Goal: Task Accomplishment & Management: Use online tool/utility

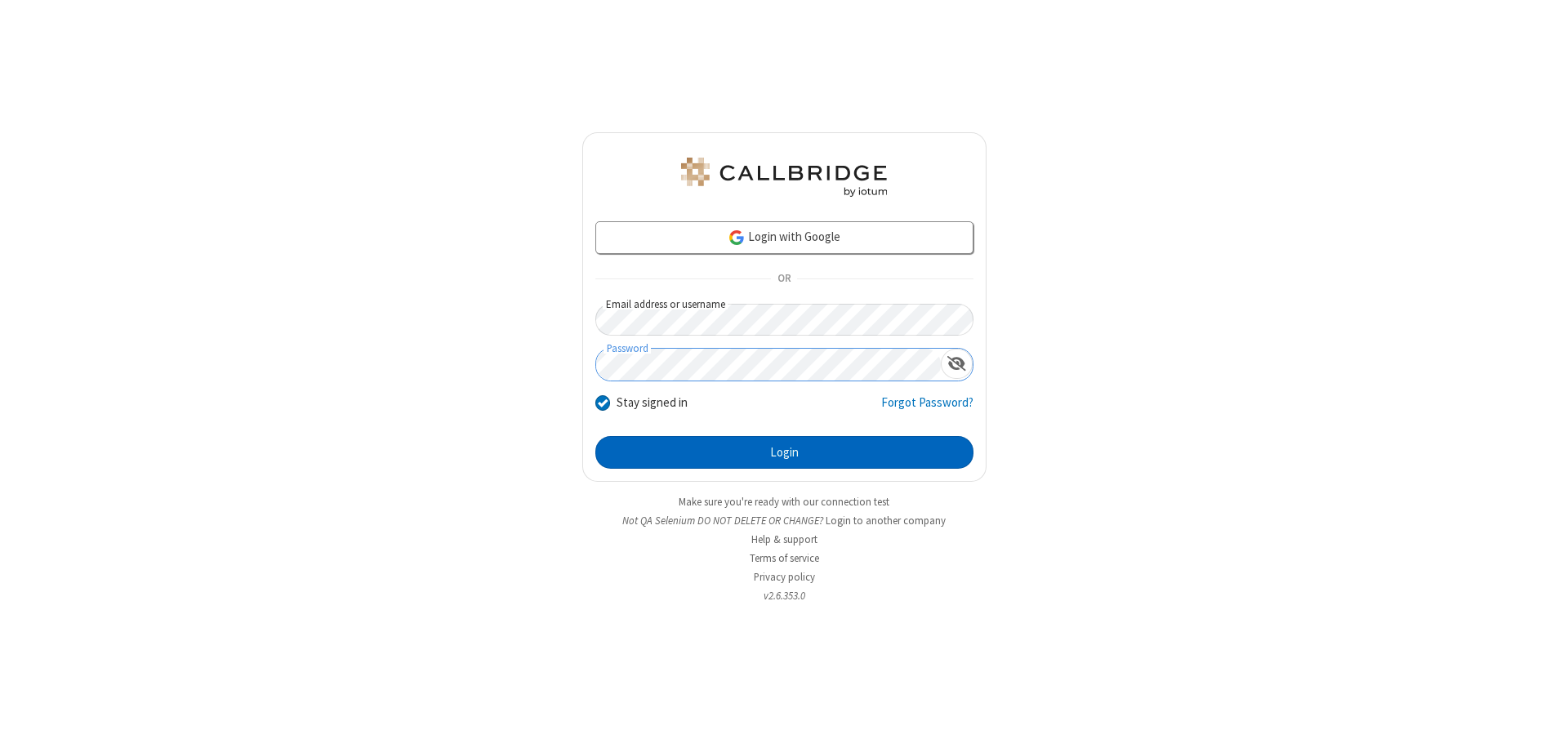
click at [784, 452] on button "Login" at bounding box center [784, 452] width 378 height 32
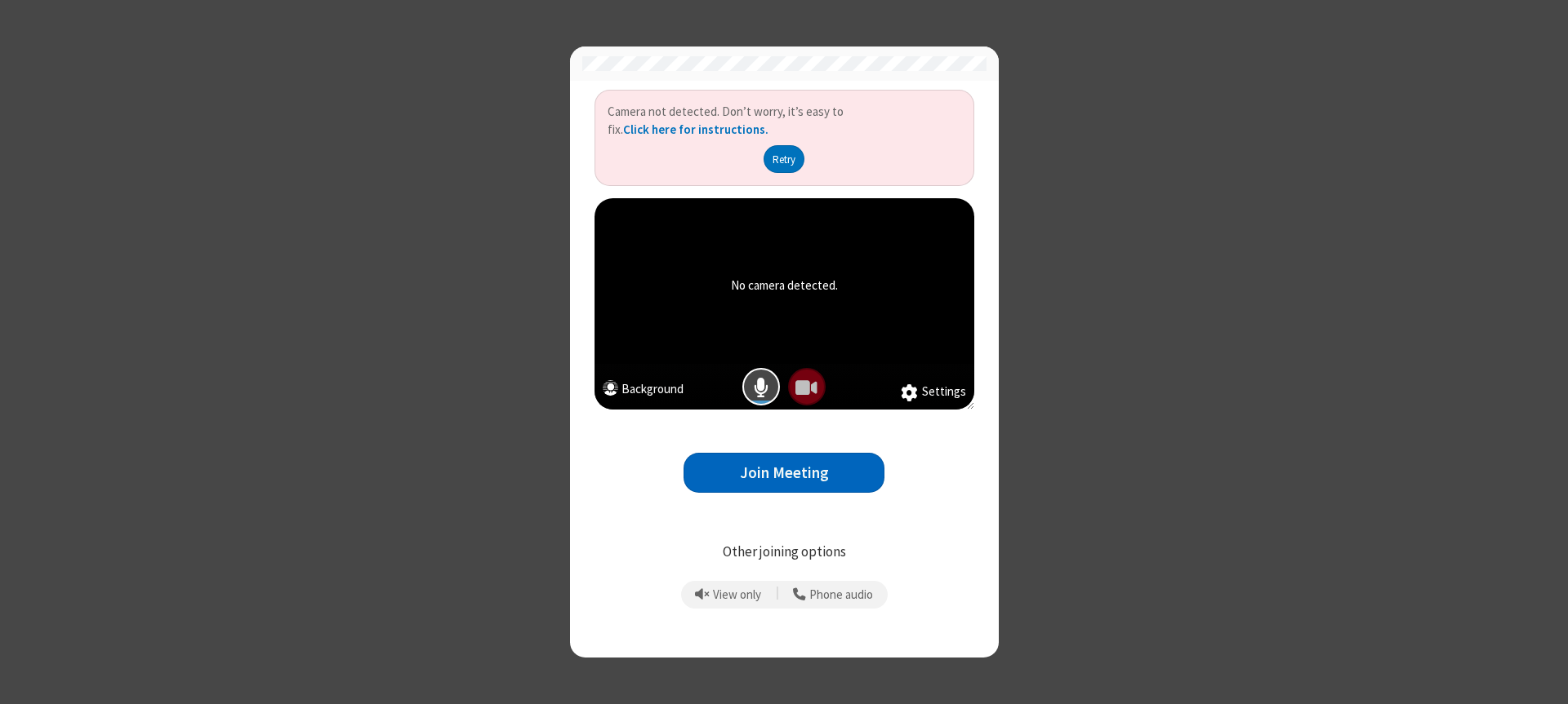
click at [784, 472] on button "Join Meeting" at bounding box center [784, 473] width 200 height 40
